Goal: Information Seeking & Learning: Learn about a topic

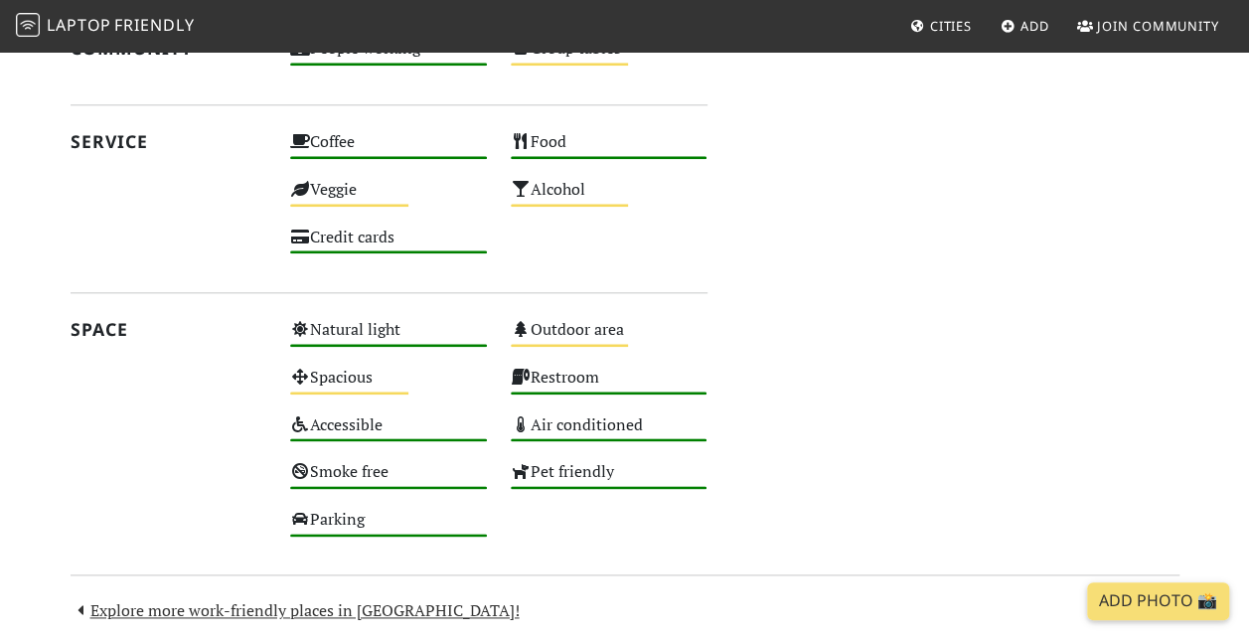
scroll to position [975, 0]
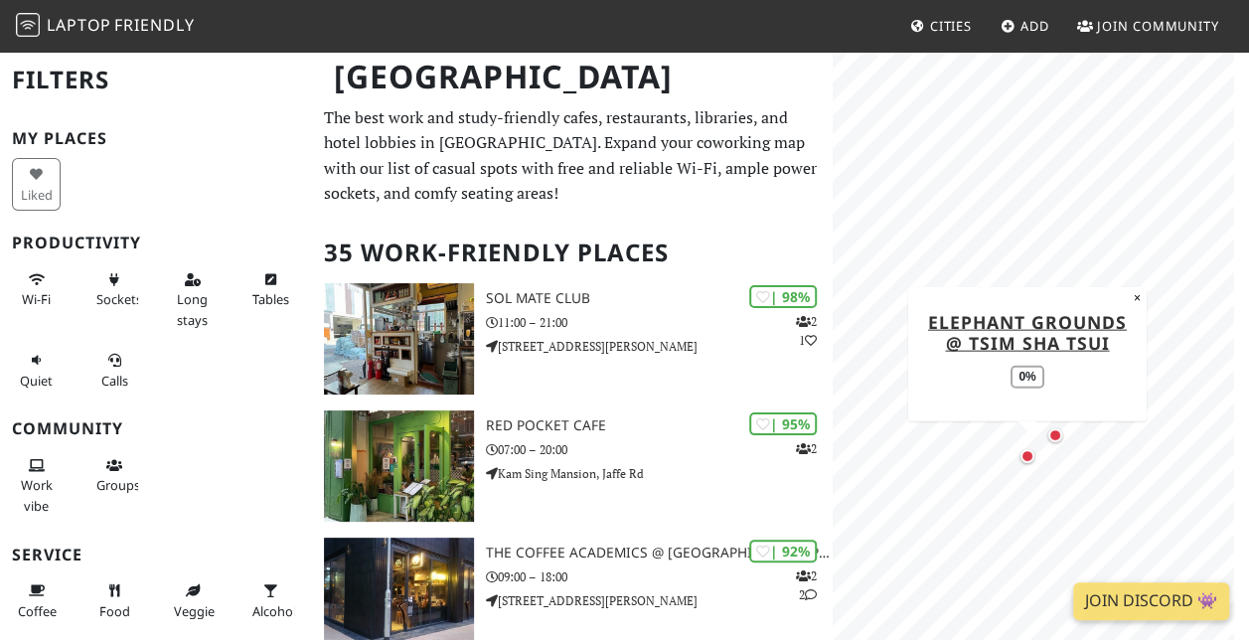
click at [1026, 453] on div "Map marker" at bounding box center [1027, 456] width 14 height 14
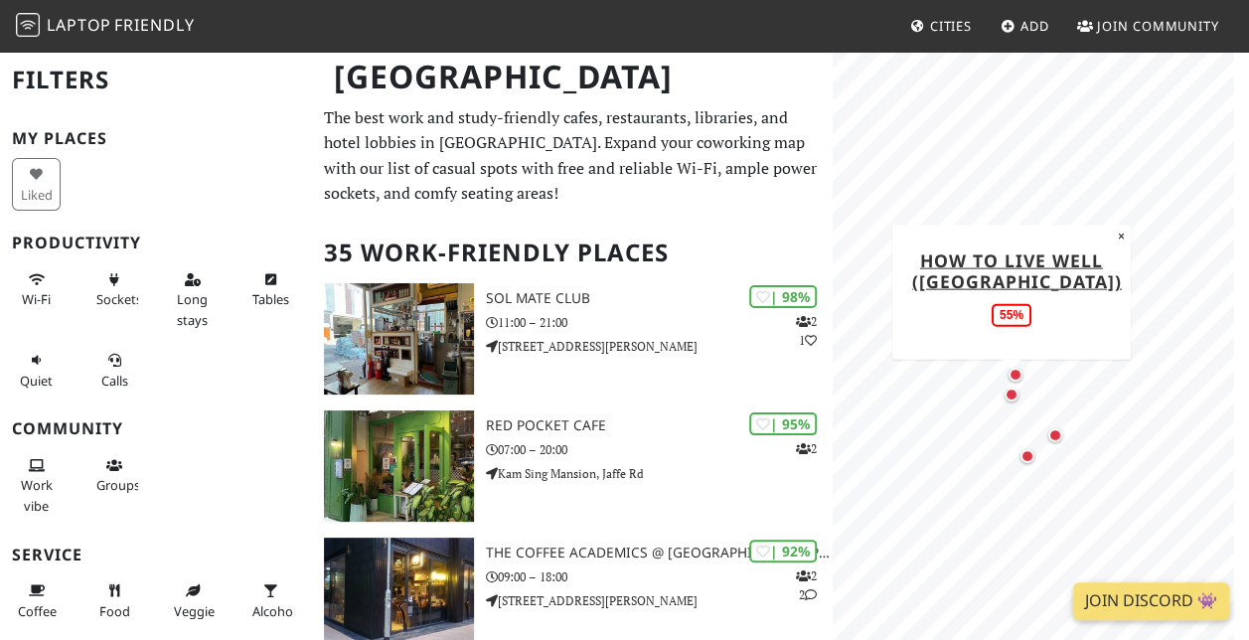
click at [1010, 397] on div "Map marker" at bounding box center [1011, 394] width 14 height 14
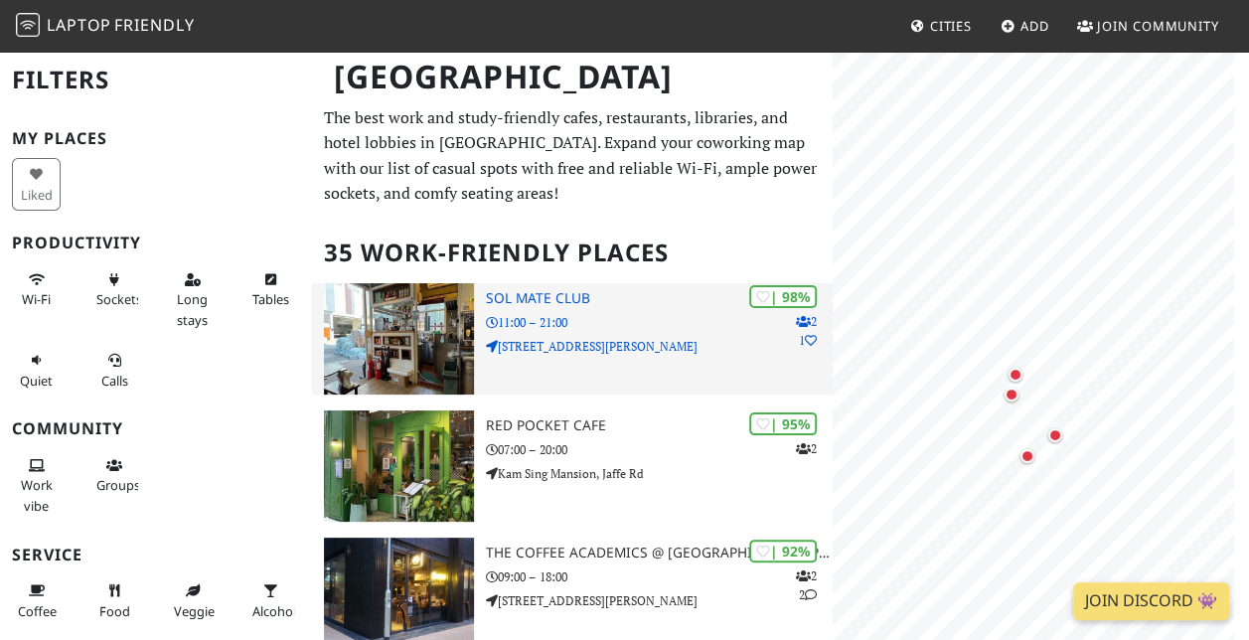
click at [530, 292] on h3 "SOL Mate Club" at bounding box center [659, 298] width 347 height 17
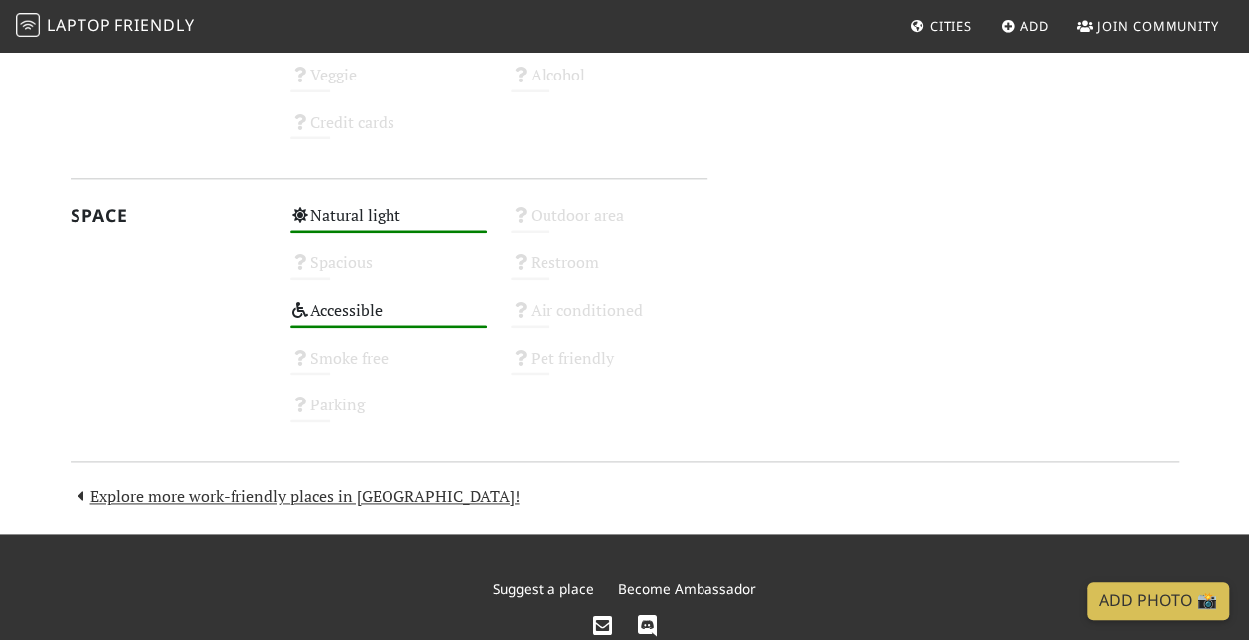
scroll to position [1072, 0]
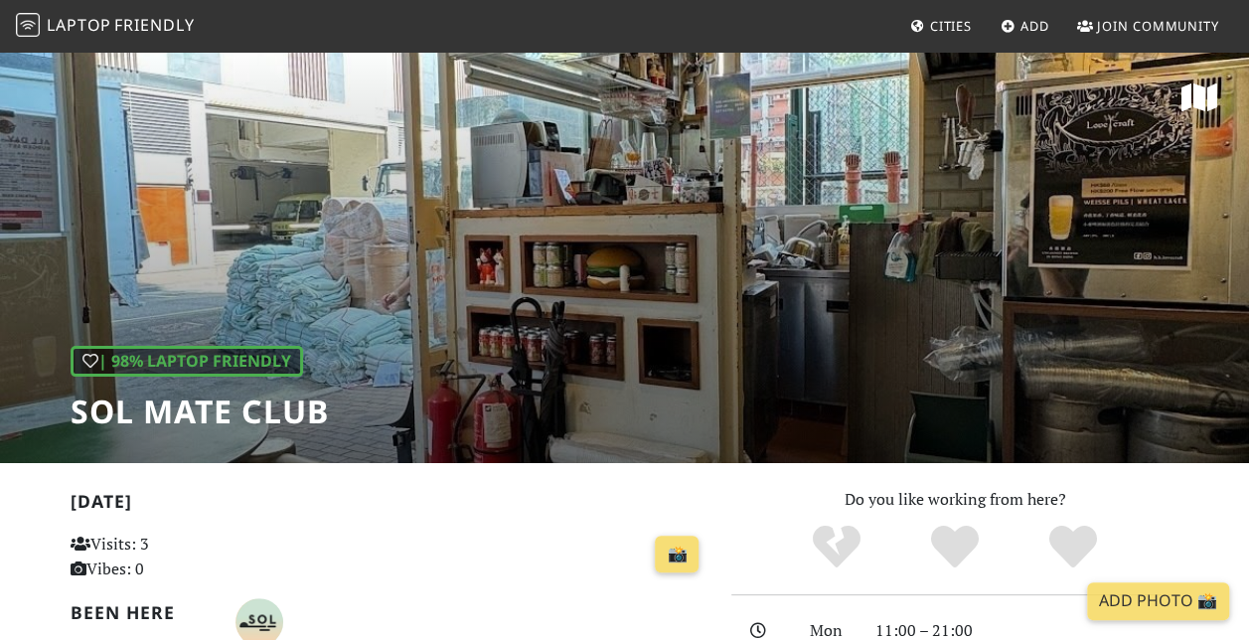
click at [636, 299] on div "| 98% Laptop Friendly SOL Mate Club" at bounding box center [624, 256] width 1249 height 413
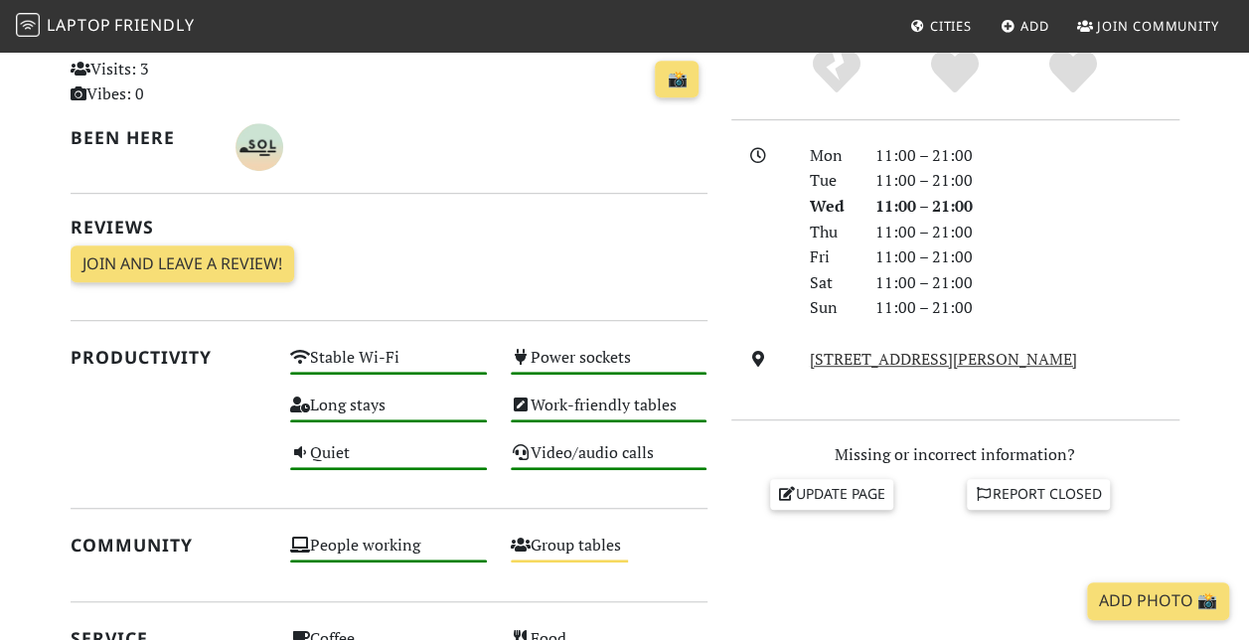
scroll to position [477, 0]
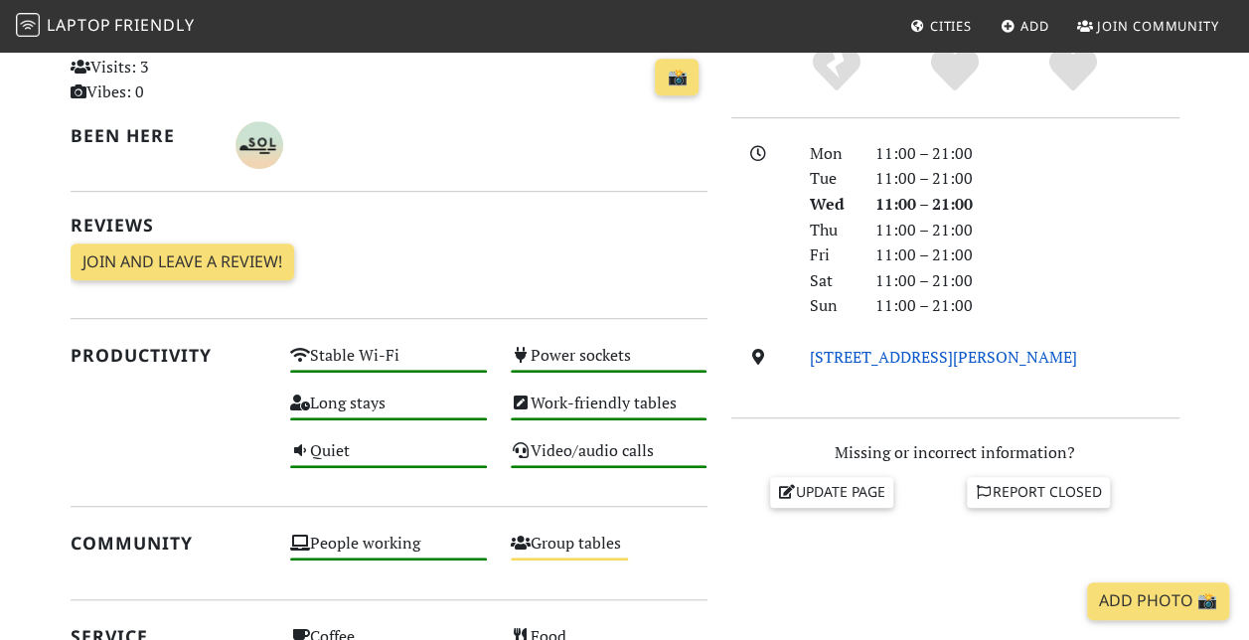
click at [902, 361] on link "Shop C1, G/F, Block C, Merlin Centre, 55 Po On Road, Cheung Sha Wan, Hong Kong" at bounding box center [943, 357] width 267 height 22
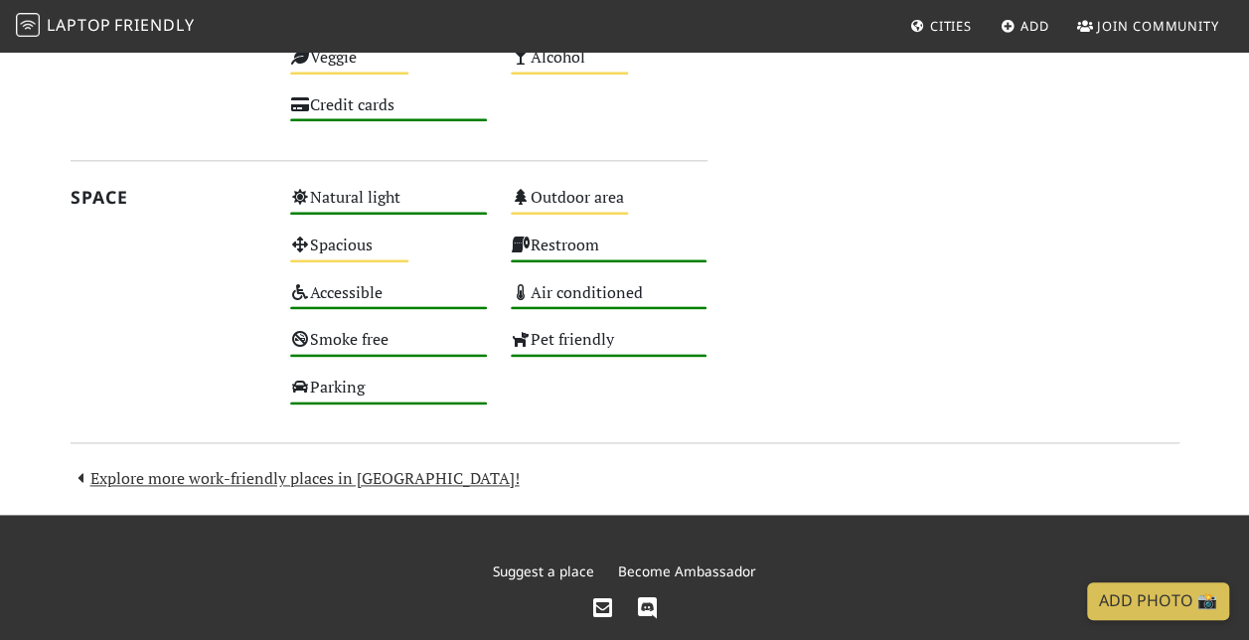
scroll to position [1164, 0]
